Goal: Check status: Check status

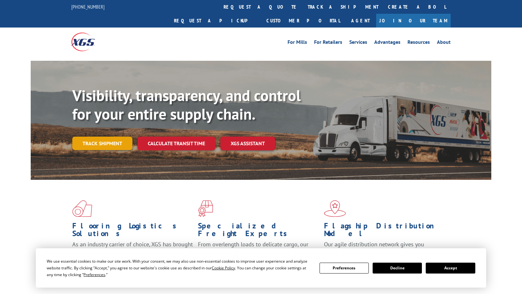
click at [121, 137] on link "Track shipment" at bounding box center [102, 143] width 60 height 13
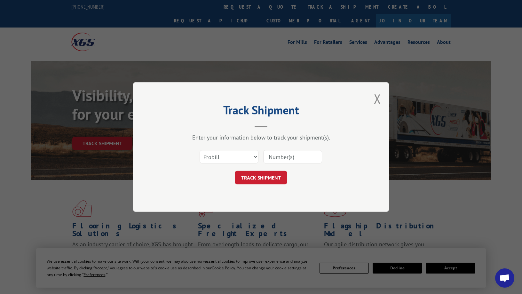
click at [297, 158] on input at bounding box center [292, 156] width 59 height 13
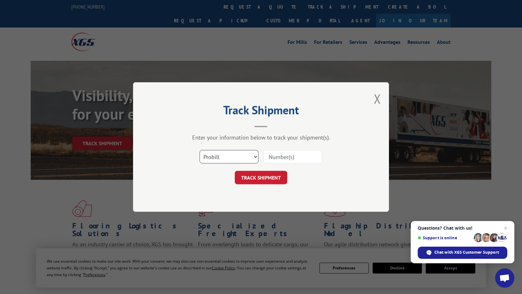
click at [254, 157] on select "Select category... Probill BOL PO" at bounding box center [229, 156] width 59 height 13
click at [200, 150] on select "Select category... Probill BOL PO" at bounding box center [229, 156] width 59 height 13
click at [279, 156] on input at bounding box center [292, 156] width 59 height 13
type input "E2285879"
click at [267, 174] on button "TRACK SHIPMENT" at bounding box center [261, 177] width 52 height 13
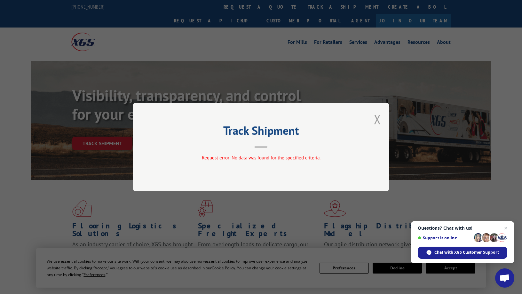
click at [376, 118] on button "Close modal" at bounding box center [377, 119] width 7 height 17
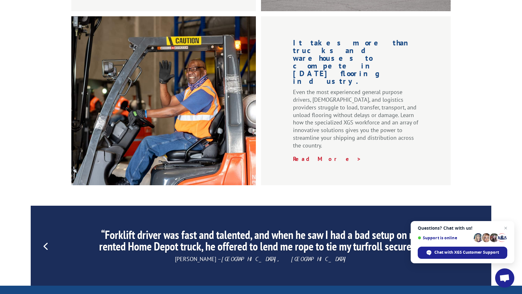
scroll to position [973, 0]
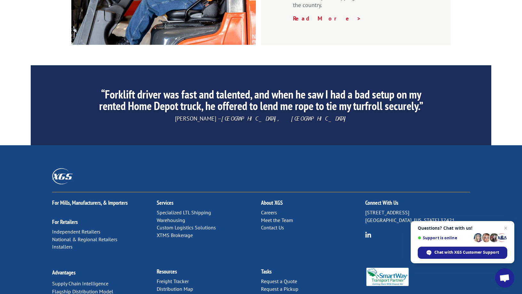
click at [280, 224] on link "Contact Us" at bounding box center [272, 227] width 23 height 6
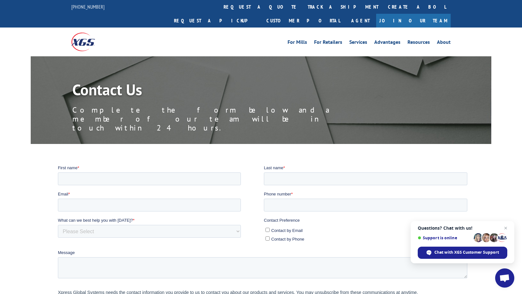
click at [83, 33] on img at bounding box center [83, 42] width 24 height 18
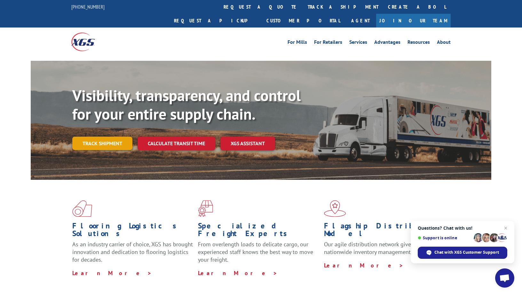
click at [107, 137] on link "Track shipment" at bounding box center [102, 143] width 60 height 13
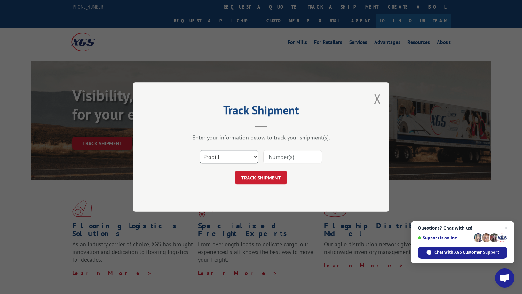
click at [236, 154] on select "Select category... Probill BOL PO" at bounding box center [229, 156] width 59 height 13
select select "bol"
click at [200, 150] on select "Select category... Probill BOL PO" at bounding box center [229, 156] width 59 height 13
click at [293, 158] on input at bounding box center [292, 156] width 59 height 13
type input "E2285879"
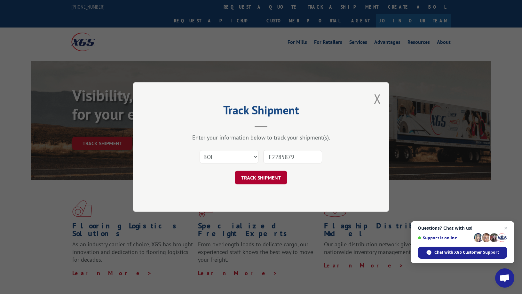
click at [274, 177] on button "TRACK SHIPMENT" at bounding box center [261, 177] width 52 height 13
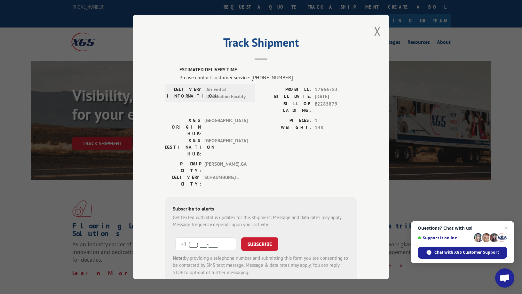
click at [221, 237] on input "+1 (___) ___-____" at bounding box center [205, 243] width 61 height 13
type input "[PHONE_NUMBER]"
